Goal: Navigation & Orientation: Find specific page/section

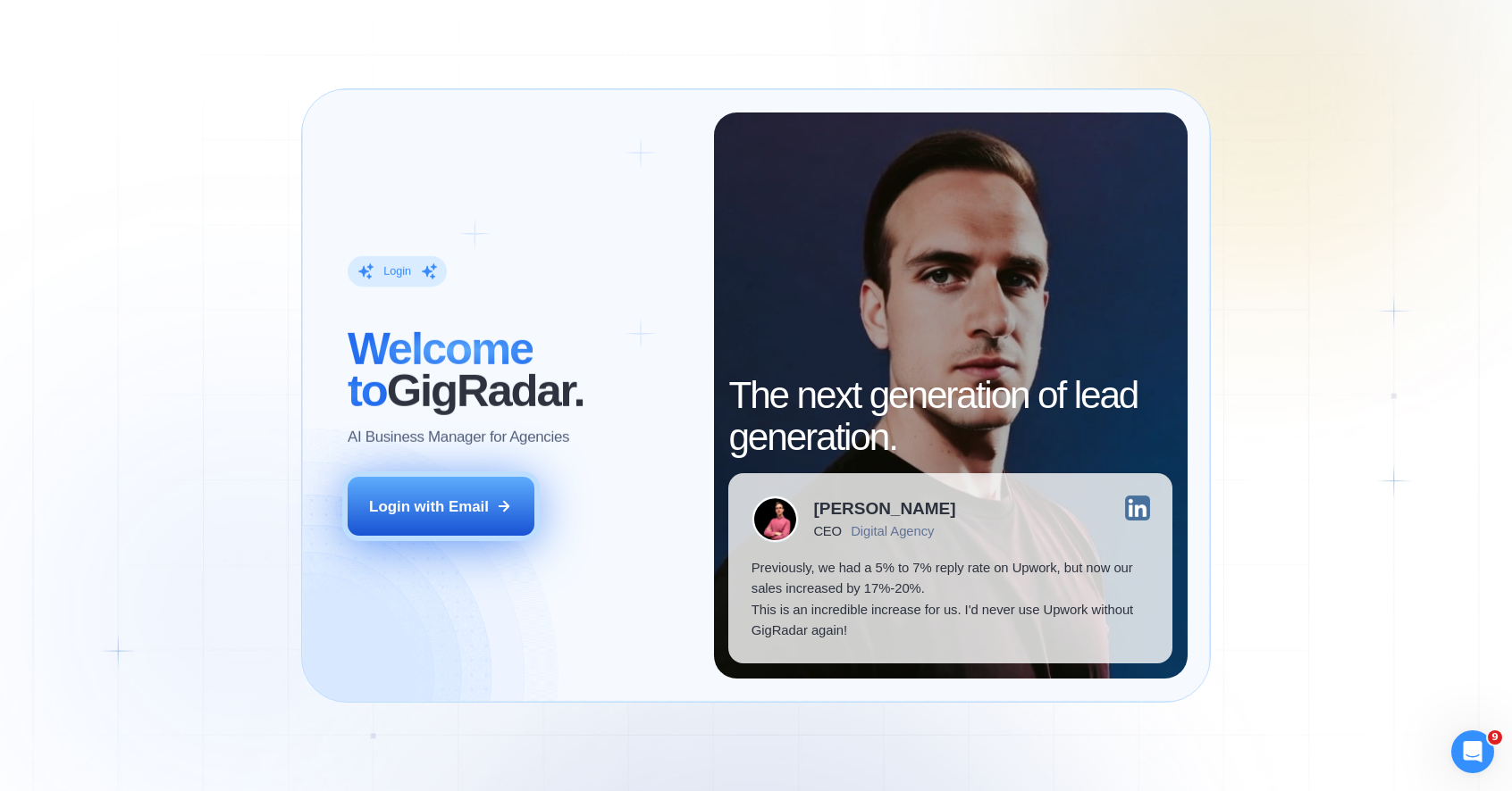
click at [415, 494] on button "Login with Email" at bounding box center [440, 506] width 186 height 59
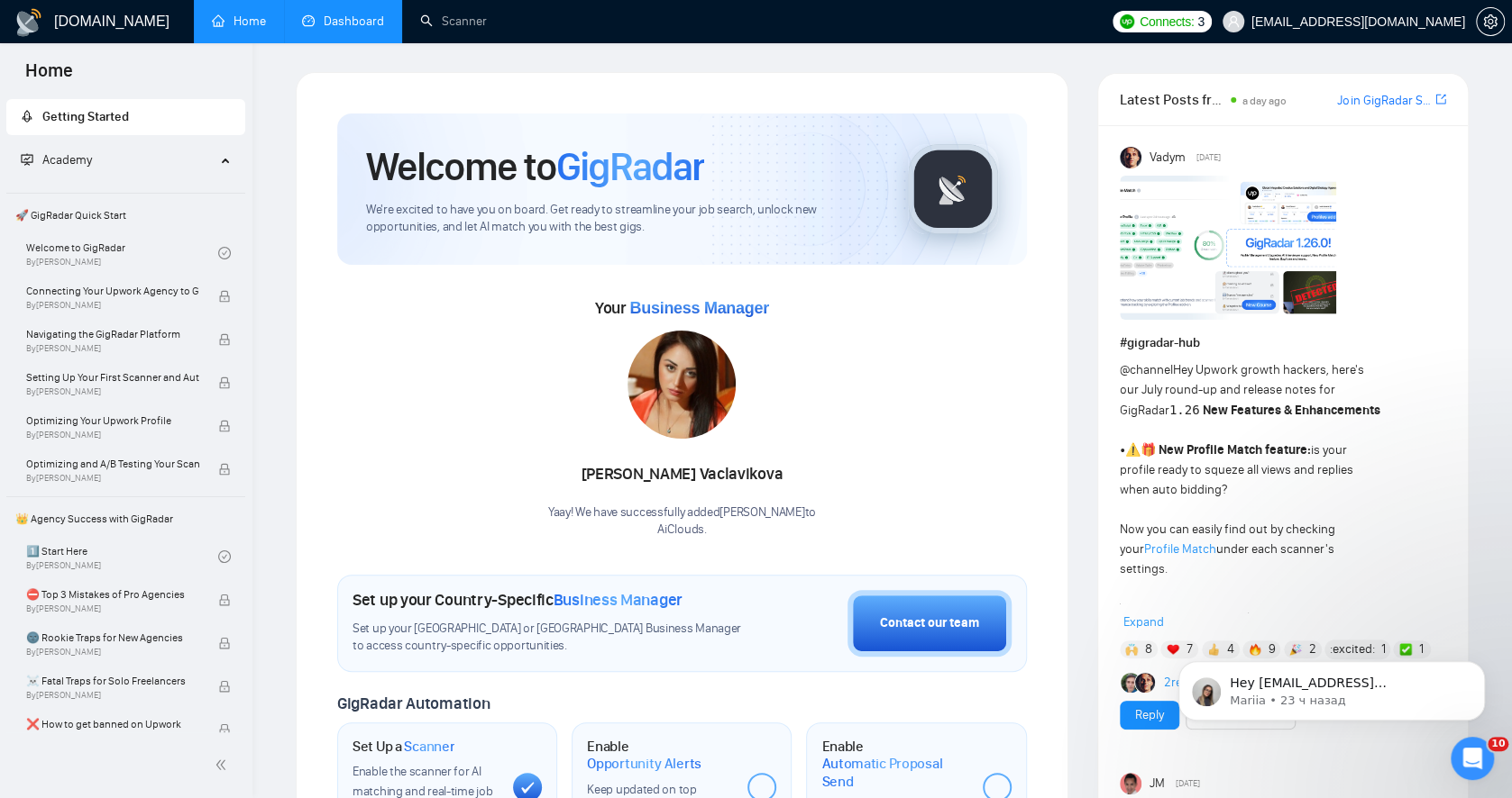
click at [334, 21] on link "Dashboard" at bounding box center [343, 21] width 82 height 16
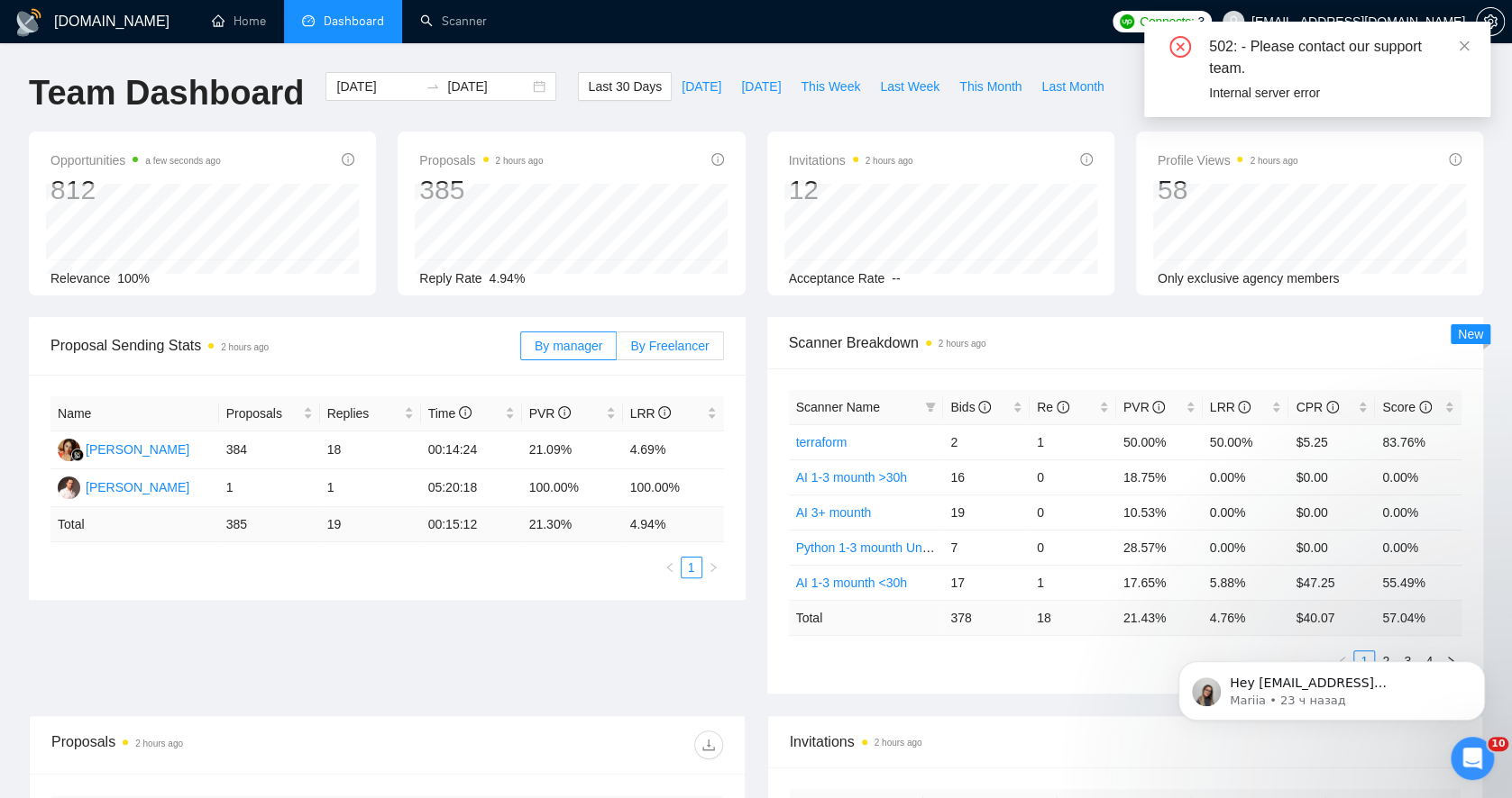
click at [685, 347] on span "By Freelancer" at bounding box center [670, 346] width 78 height 15
click at [617, 350] on input "By Freelancer" at bounding box center [617, 350] width 0 height 0
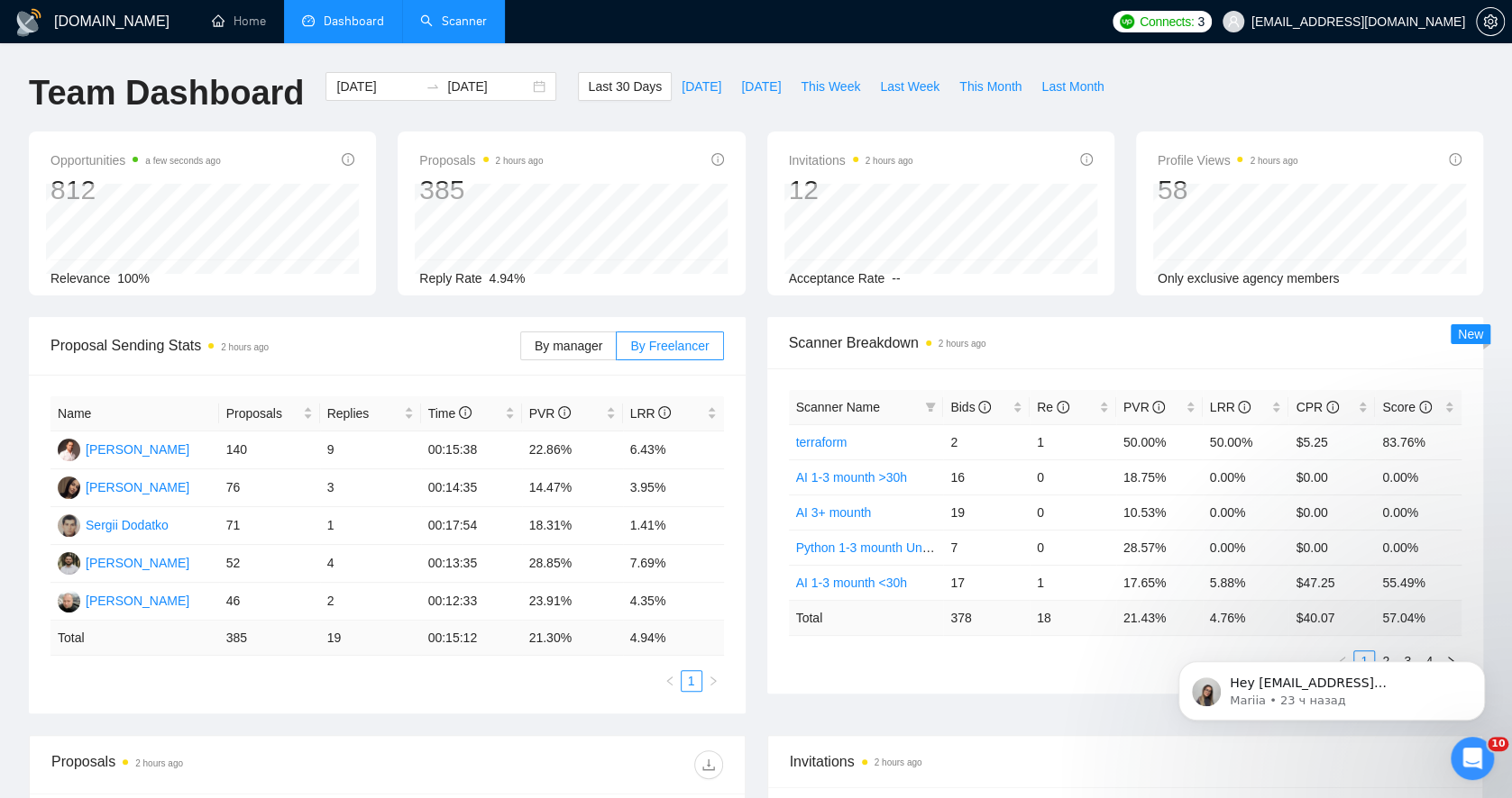
click at [474, 14] on link "Scanner" at bounding box center [453, 21] width 67 height 16
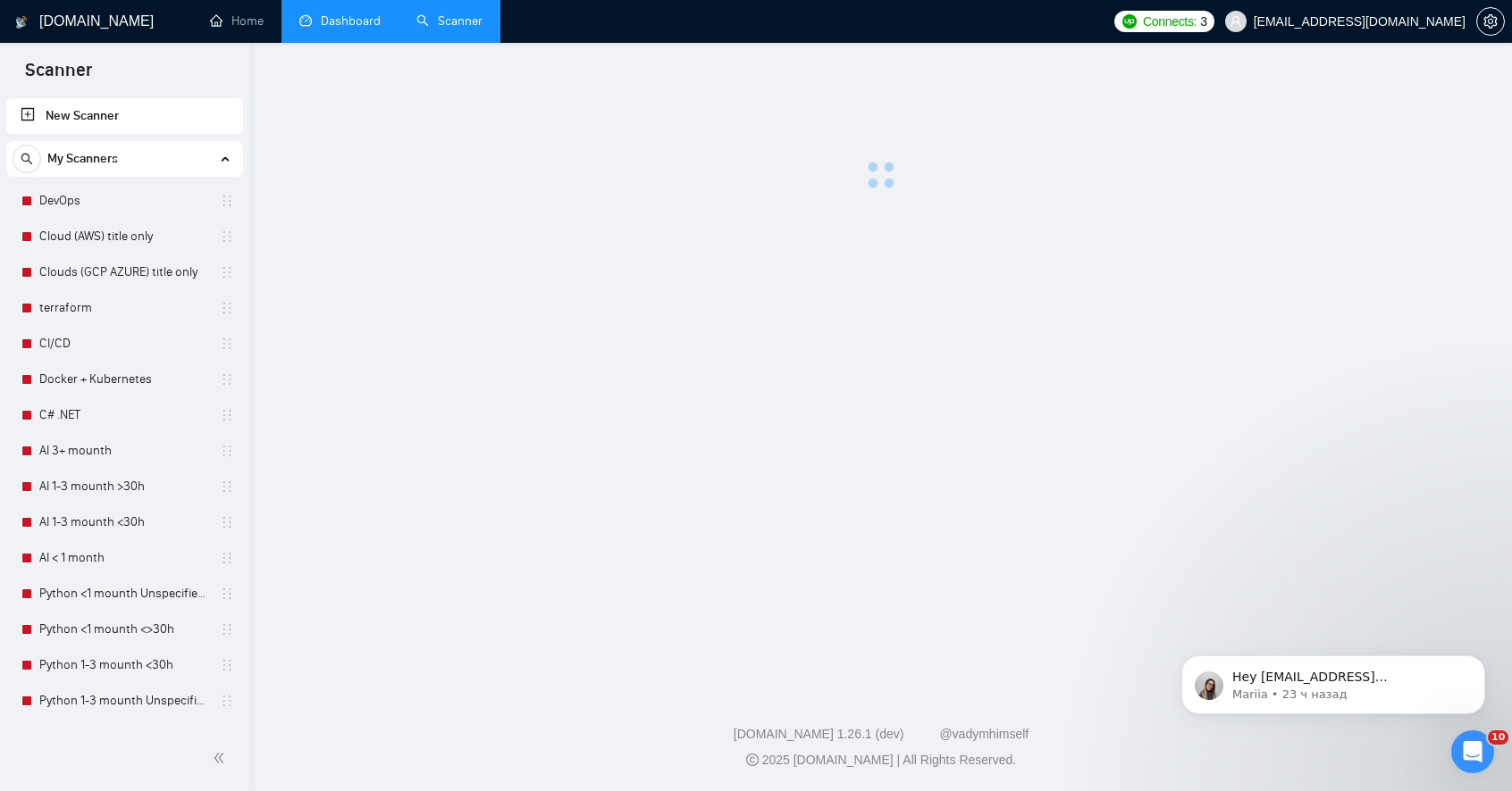
click at [310, 14] on link "Dashboard" at bounding box center [340, 21] width 81 height 15
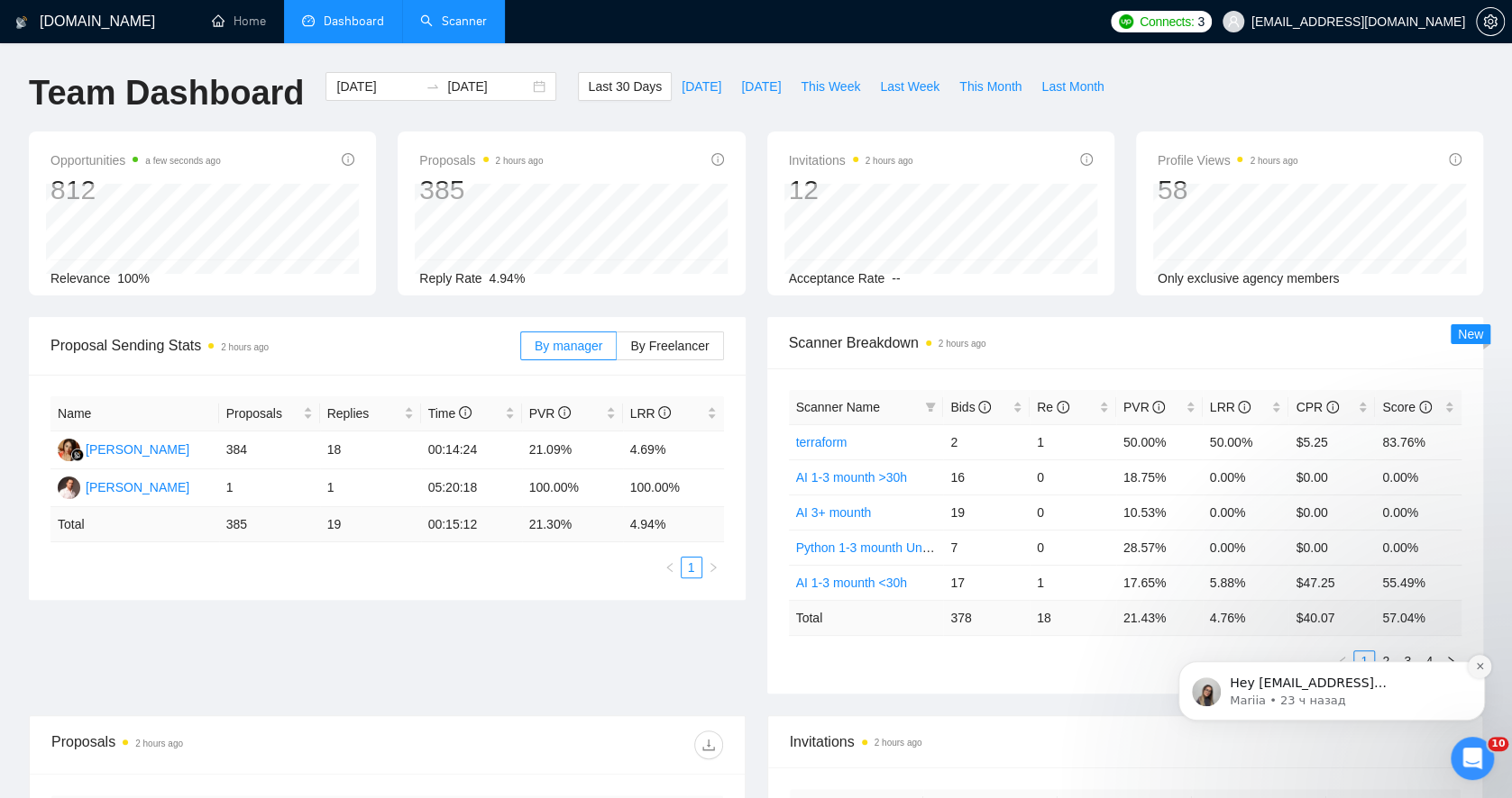
click at [1478, 668] on icon "Dismiss notification" at bounding box center [1478, 666] width 6 height 6
